Goal: Information Seeking & Learning: Learn about a topic

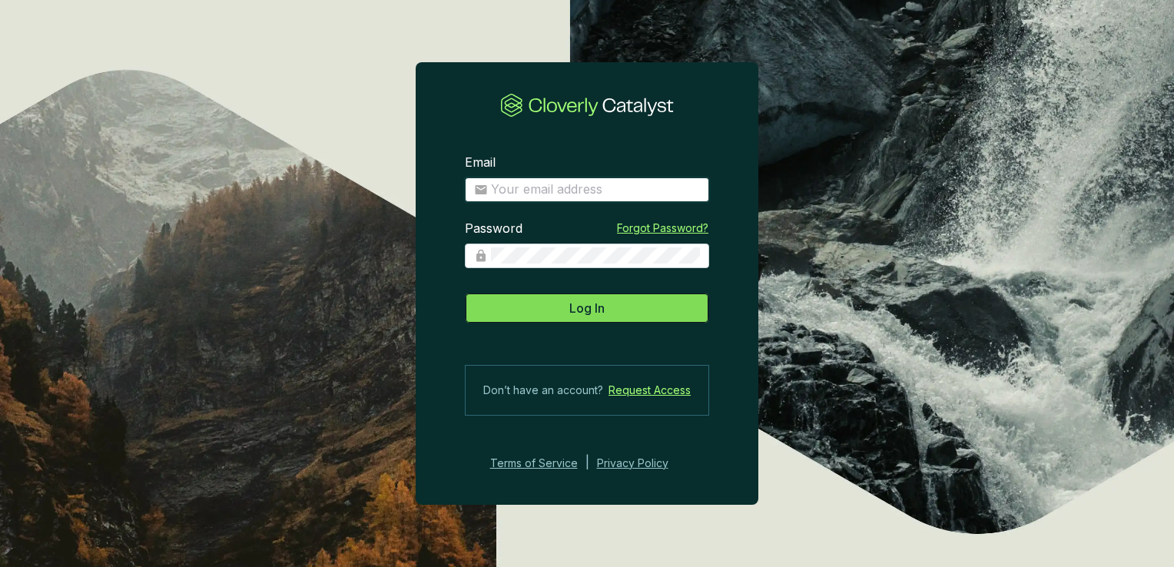
type input "samantha@viridioscapital.com"
click at [648, 310] on button "Log In" at bounding box center [587, 308] width 244 height 31
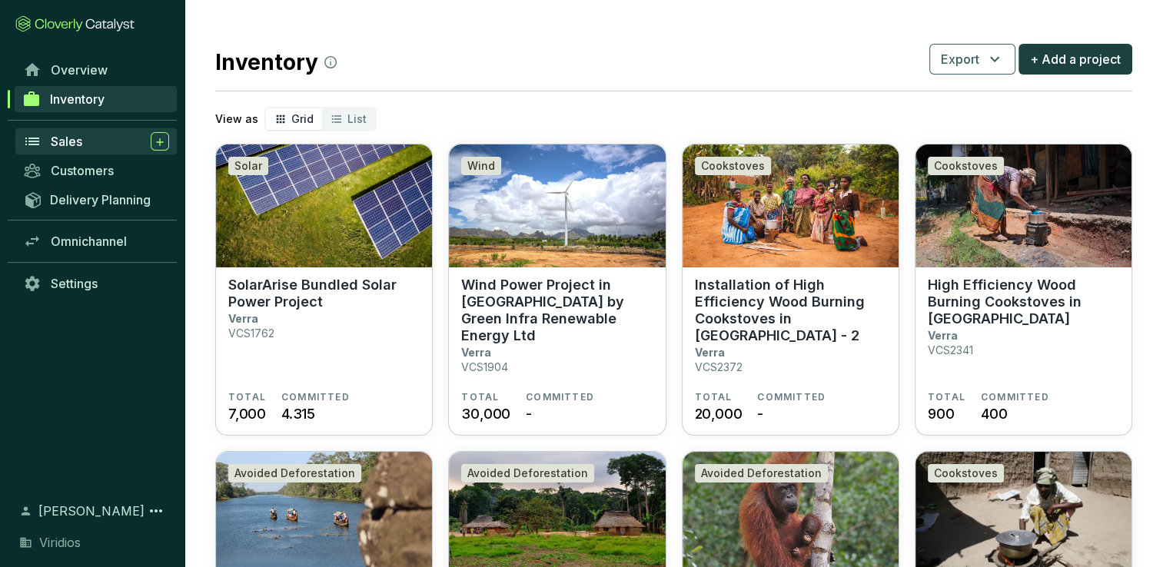
click at [58, 142] on span "Sales" at bounding box center [67, 141] width 32 height 15
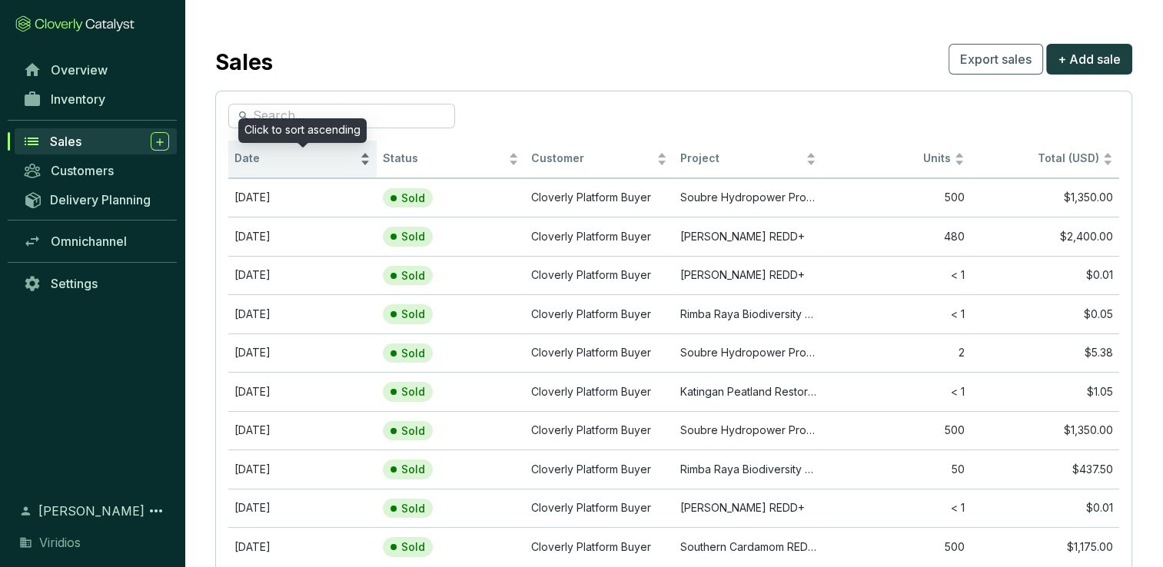
click at [275, 168] on div "Date" at bounding box center [302, 159] width 136 height 18
click at [300, 164] on span "Date" at bounding box center [295, 158] width 122 height 15
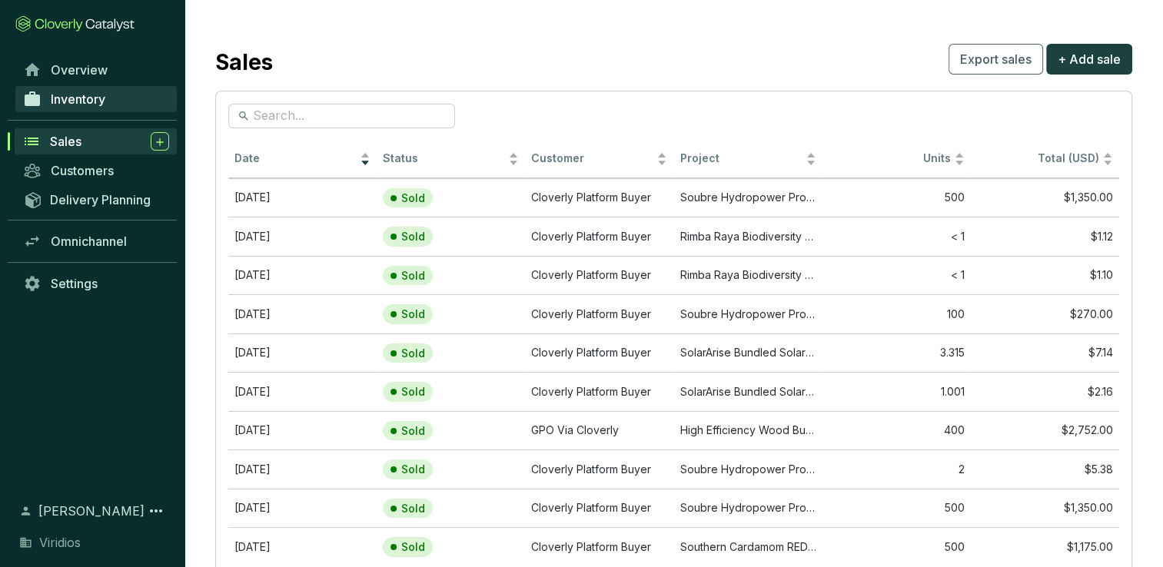
click at [96, 96] on span "Inventory" at bounding box center [78, 98] width 55 height 15
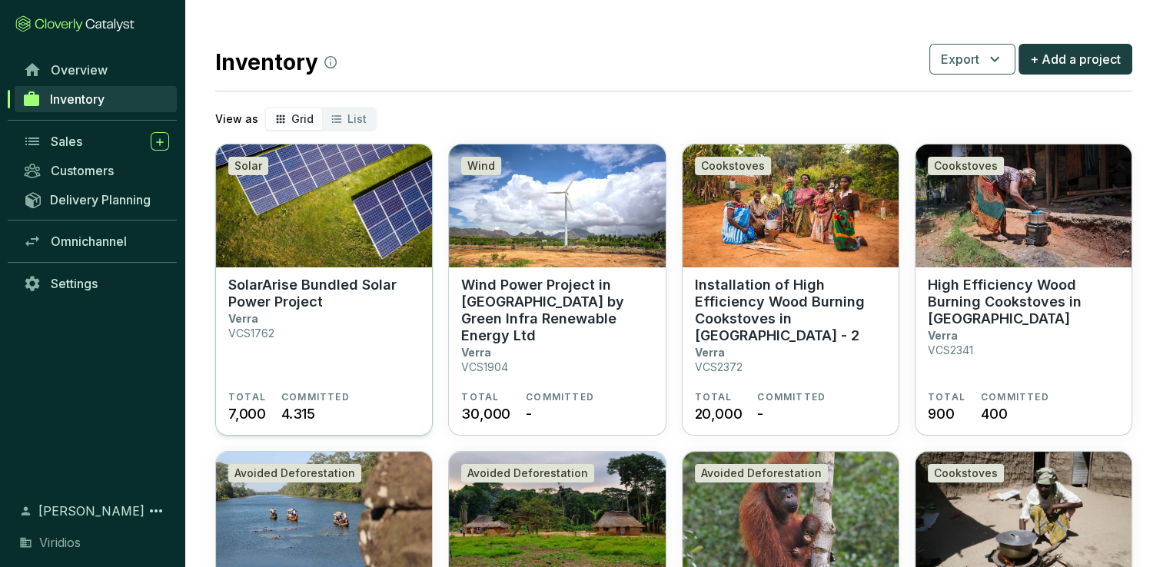
click at [353, 214] on img at bounding box center [324, 205] width 216 height 123
